Goal: Task Accomplishment & Management: Use online tool/utility

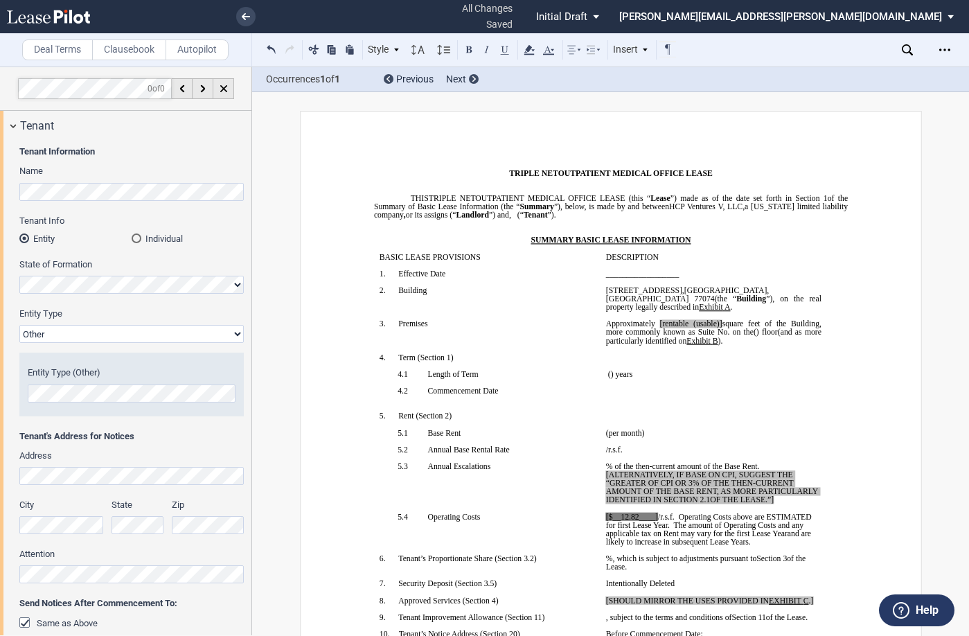
select select "Other"
select select "triple net"
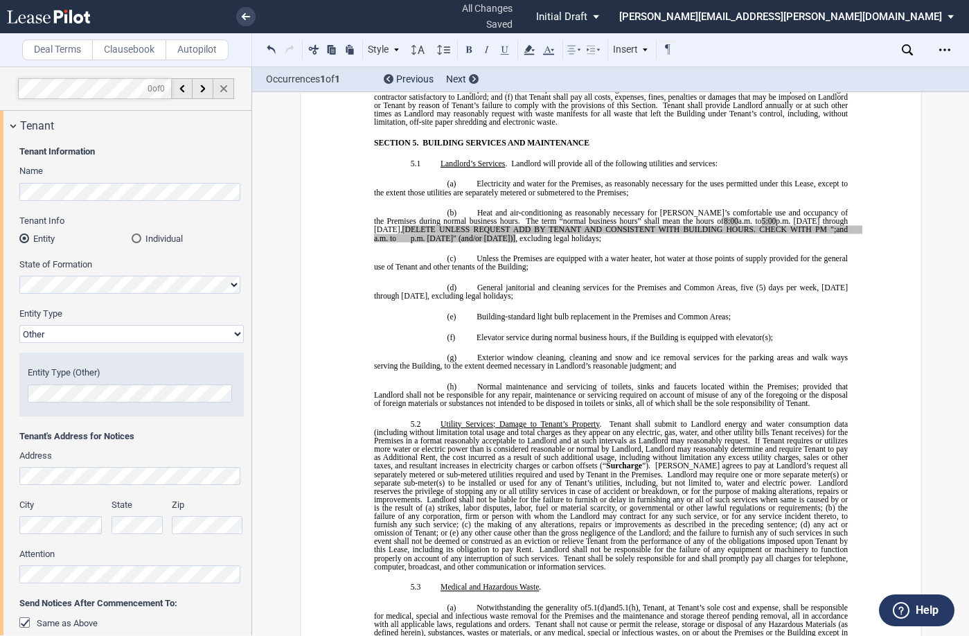
click at [226, 85] on icon at bounding box center [223, 88] width 7 height 7
click at [934, 56] on div "Download Share Document Print Create a New Version Import Changes Compare Abstr…" at bounding box center [945, 50] width 22 height 22
click at [947, 48] on icon "Open Lease options menu" at bounding box center [944, 49] width 11 height 11
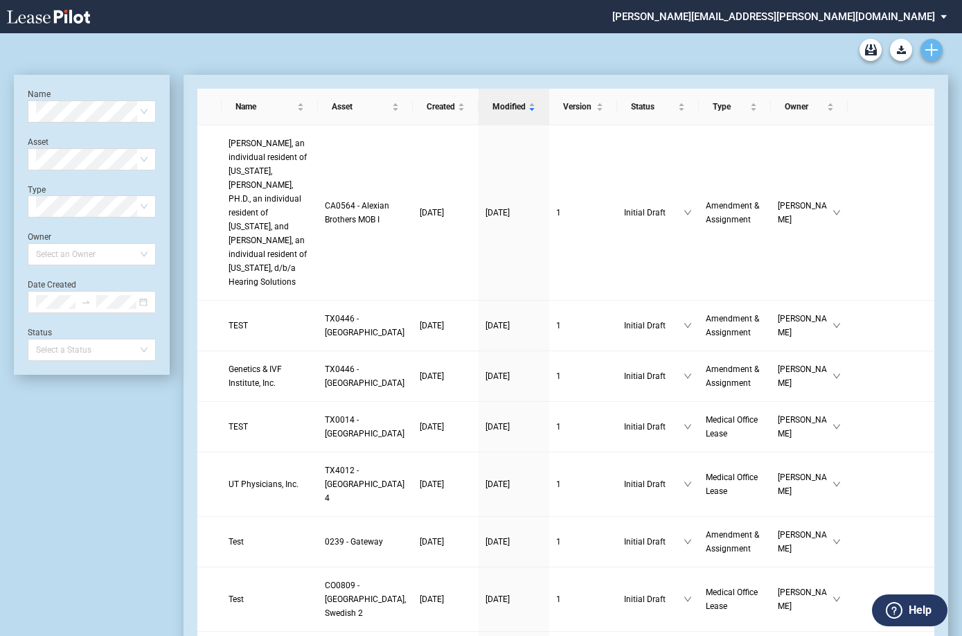
click at [927, 48] on icon "Create new document" at bounding box center [931, 50] width 12 height 12
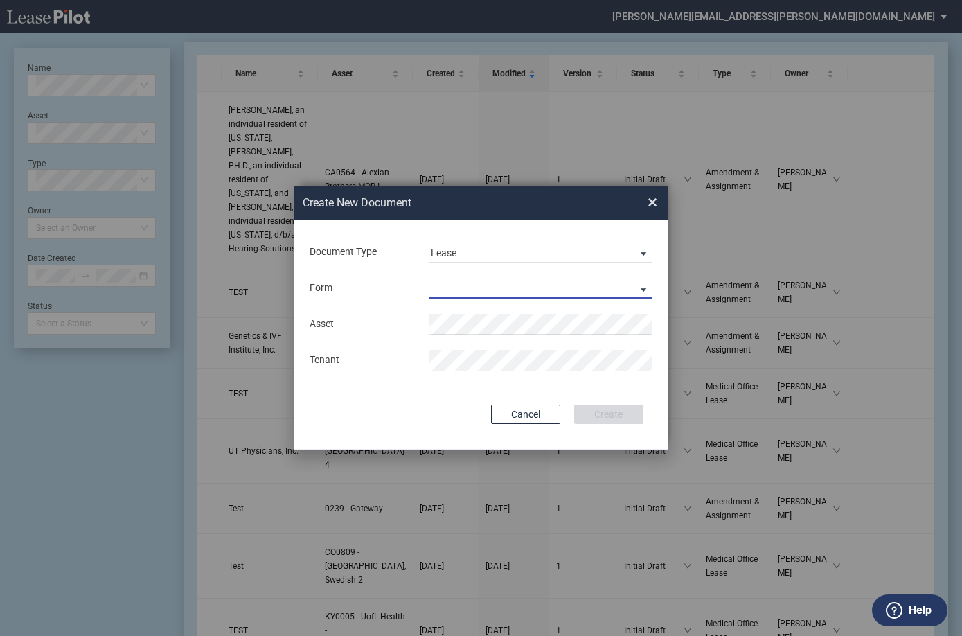
click at [501, 287] on md-select "Medical Office Lease Scottsdale Lease Louisville Lease 1370 Medical Place Lease…" at bounding box center [541, 288] width 224 height 21
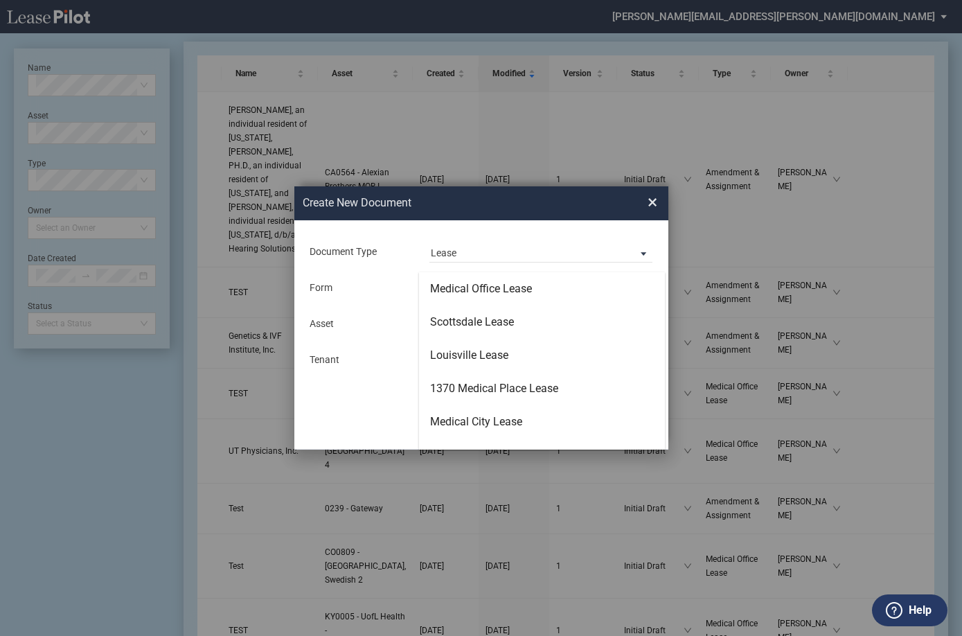
click at [501, 287] on div "Medical Office Lease" at bounding box center [481, 288] width 102 height 15
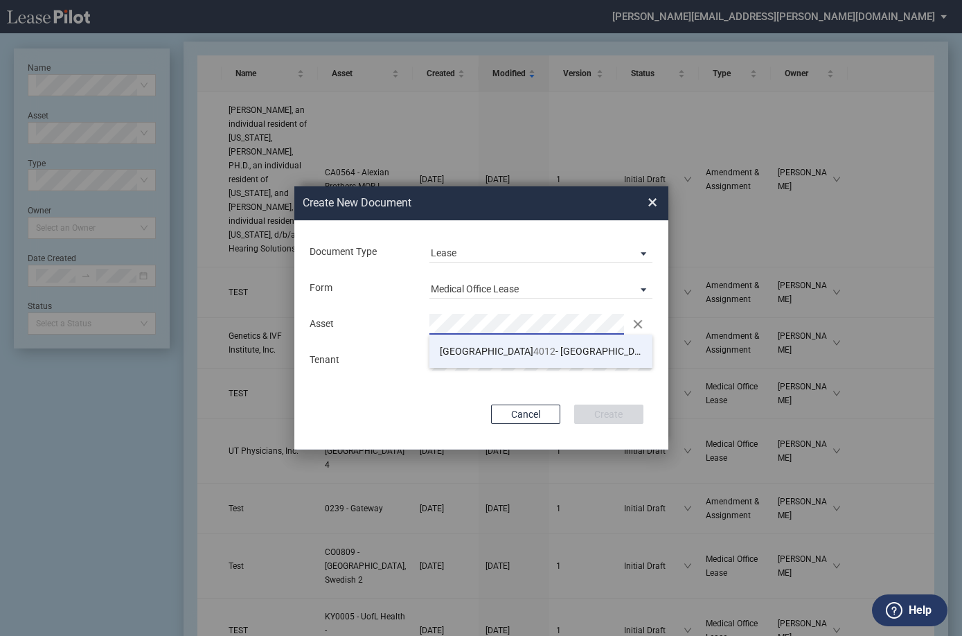
click at [510, 356] on span "TX 4012 - Southwest Plaza 4" at bounding box center [551, 351] width 222 height 11
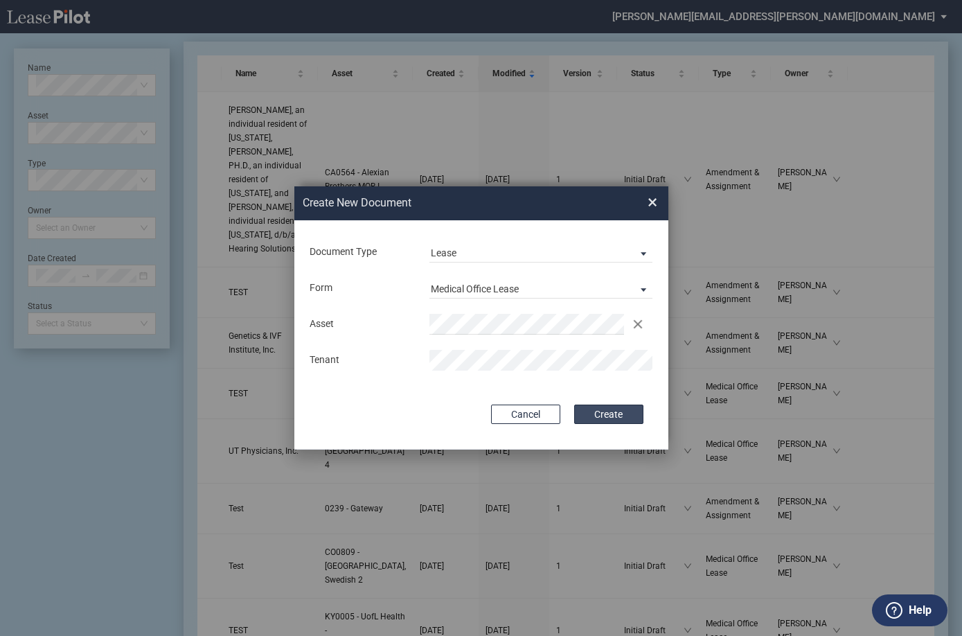
click at [603, 406] on button "Create" at bounding box center [608, 413] width 69 height 19
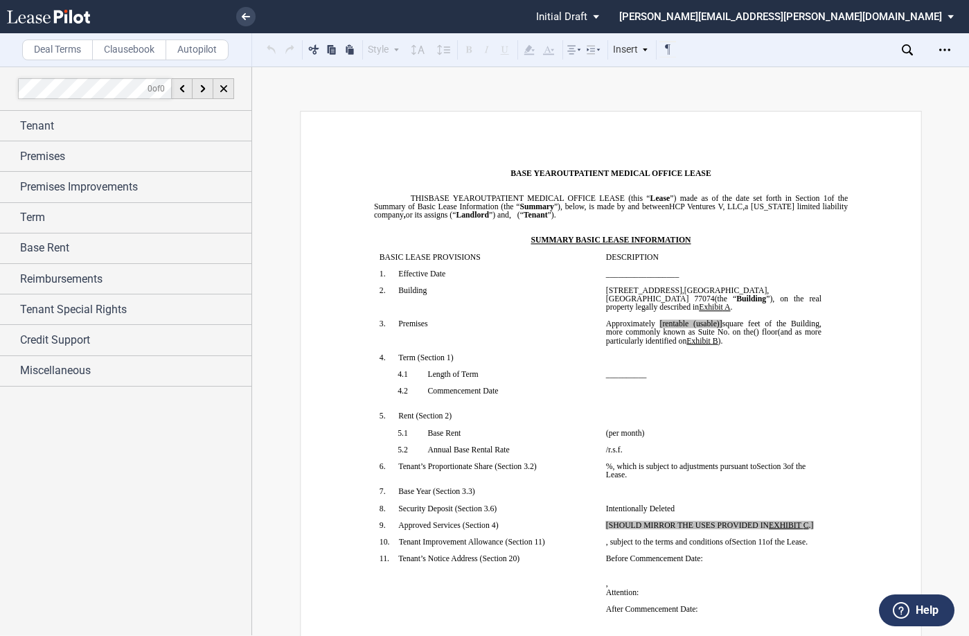
click at [958, 46] on div "Download Share Document Print Create a New Version Import Changes Compare Abstr…" at bounding box center [946, 50] width 25 height 22
click at [951, 47] on div "Open Lease options menu" at bounding box center [945, 50] width 22 height 22
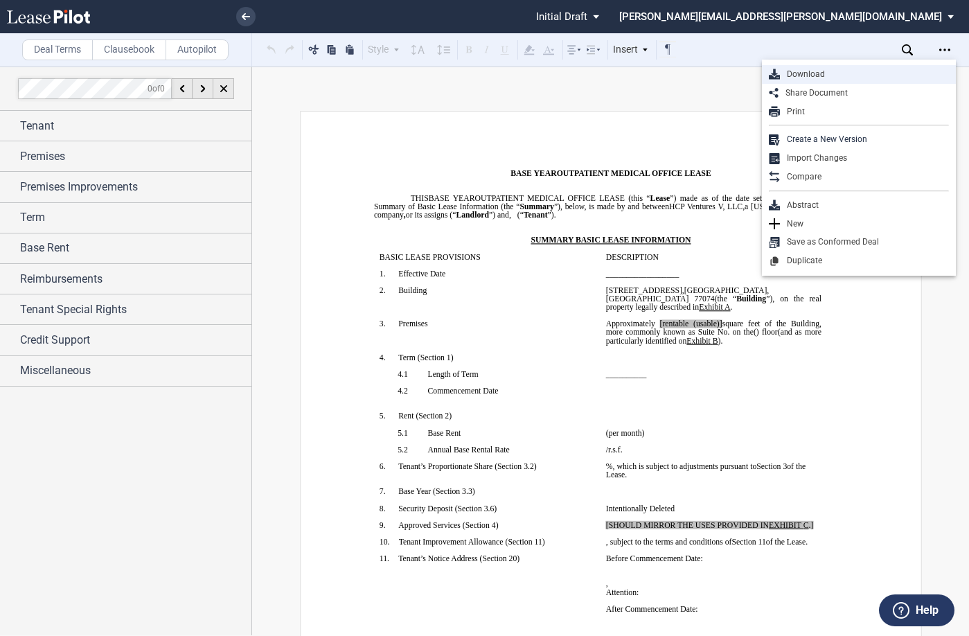
click at [851, 74] on div "Download" at bounding box center [864, 75] width 169 height 12
